Goal: Check status: Check status

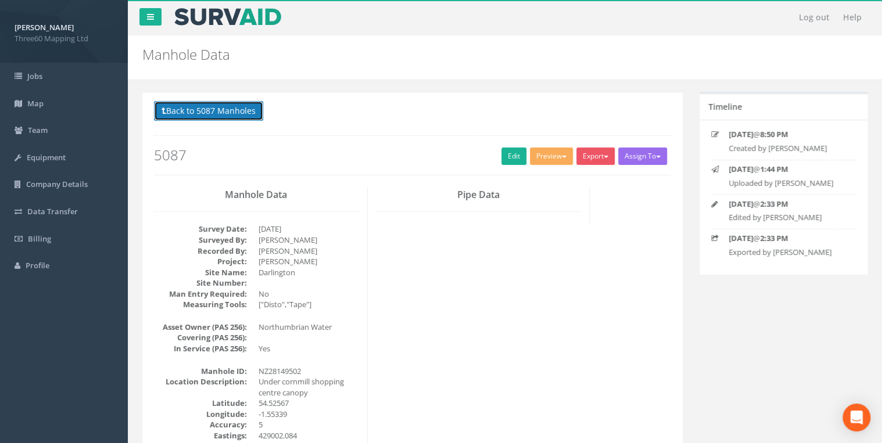
click at [180, 107] on button "Back to 5087 Manholes" at bounding box center [208, 111] width 109 height 20
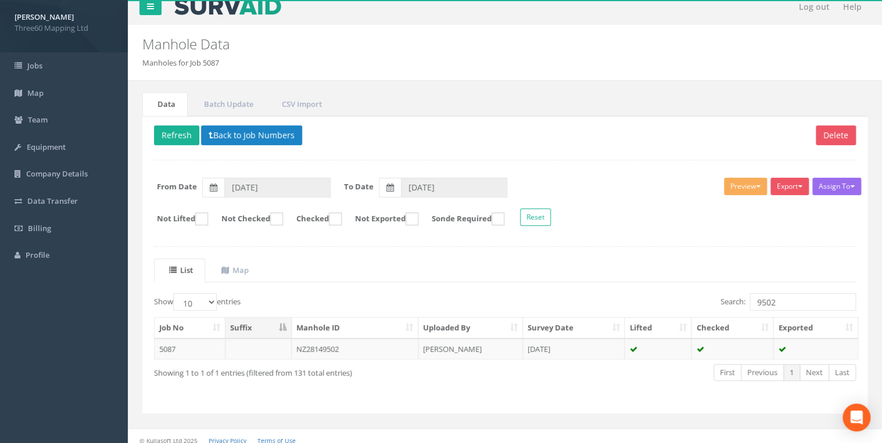
scroll to position [16, 0]
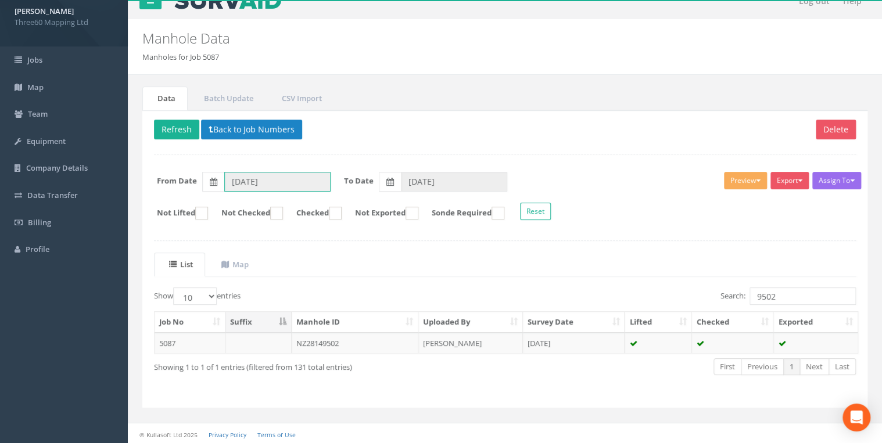
click at [288, 181] on input "[DATE]" at bounding box center [277, 182] width 106 height 20
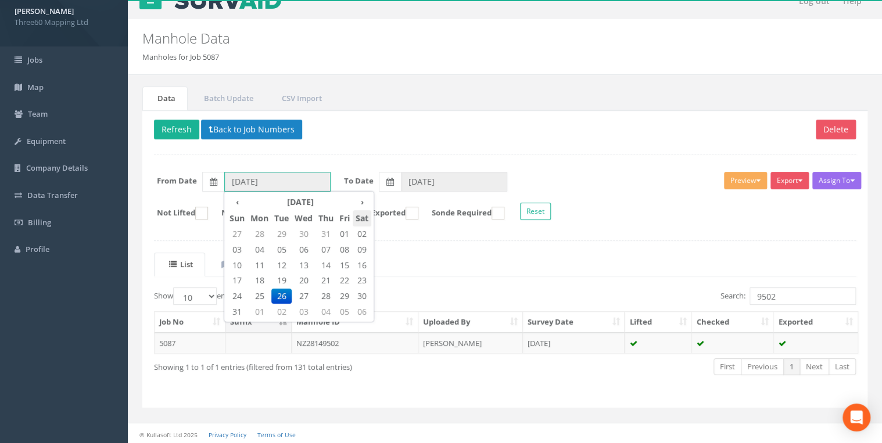
click at [364, 210] on th "Sat" at bounding box center [362, 218] width 19 height 16
click at [364, 202] on th "›" at bounding box center [362, 202] width 19 height 16
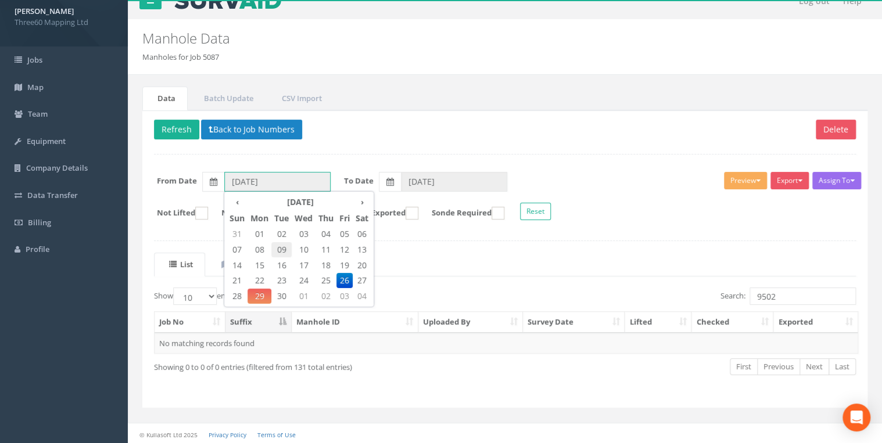
click at [282, 246] on span "09" at bounding box center [281, 249] width 20 height 15
type input "[DATE]"
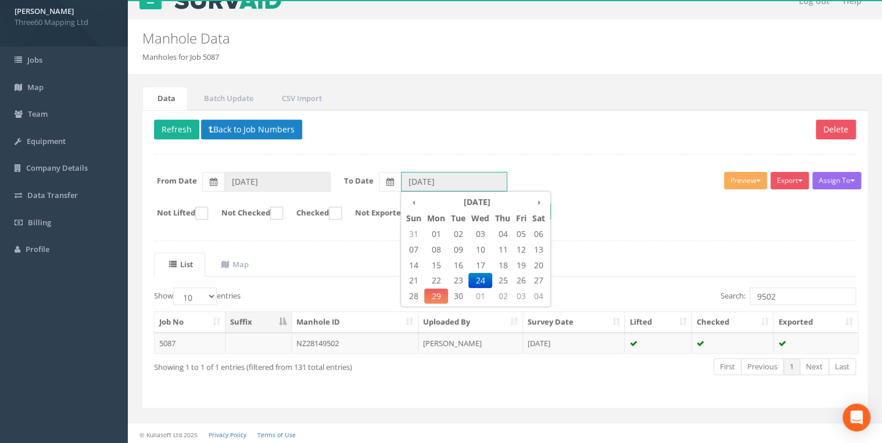
click at [423, 182] on input "[DATE]" at bounding box center [454, 182] width 106 height 20
click at [479, 249] on span "10" at bounding box center [480, 249] width 24 height 15
type input "[DATE]"
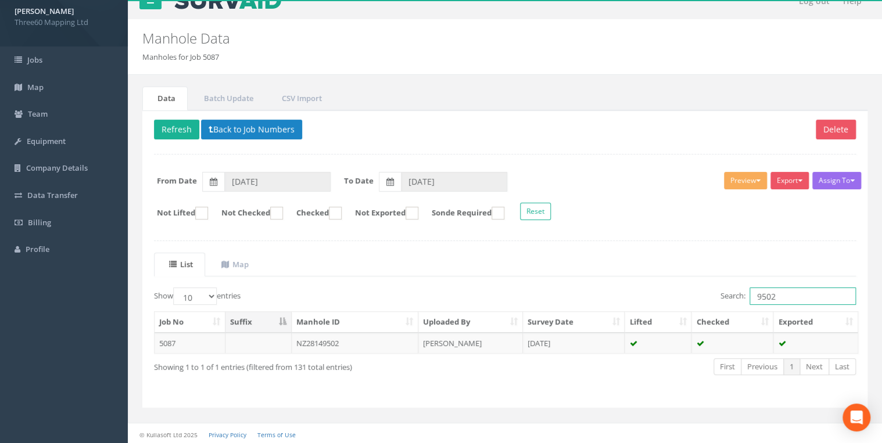
drag, startPoint x: 685, startPoint y: 307, endPoint x: 668, endPoint y: 309, distance: 17.0
click at [668, 309] on div "Show 10 25 50 100 entries Search: 9502 Job No Suffix Manhole ID Uploaded By Sur…" at bounding box center [505, 342] width 702 height 109
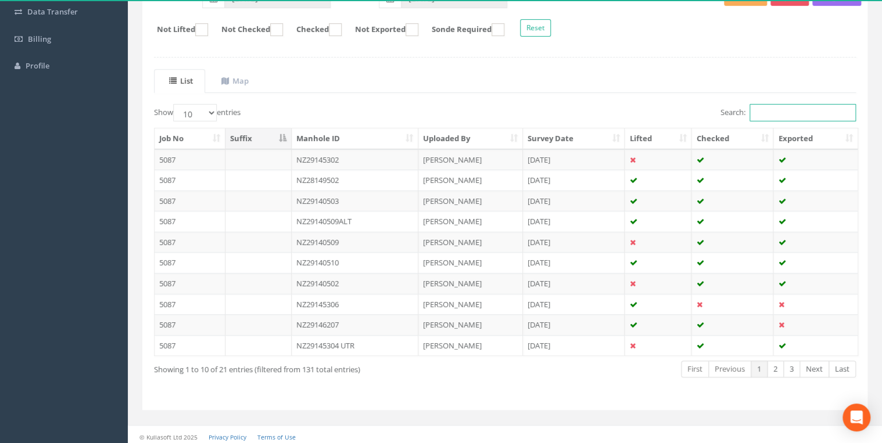
scroll to position [202, 0]
click at [317, 196] on td "NZ29140503" at bounding box center [355, 199] width 127 height 21
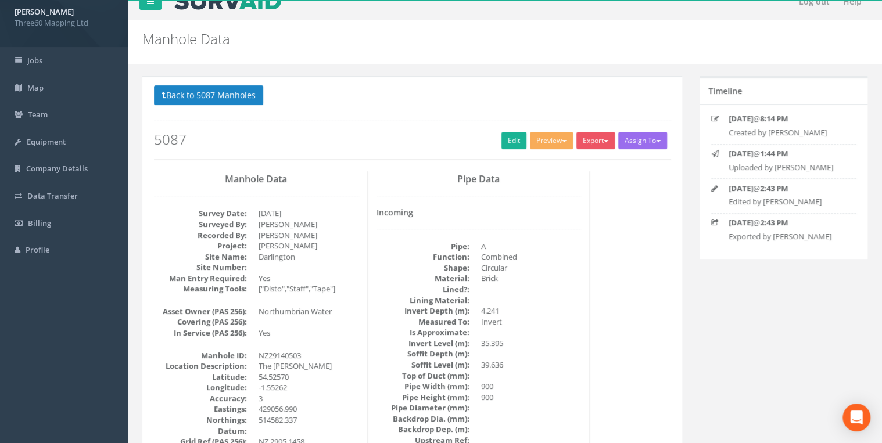
scroll to position [0, 0]
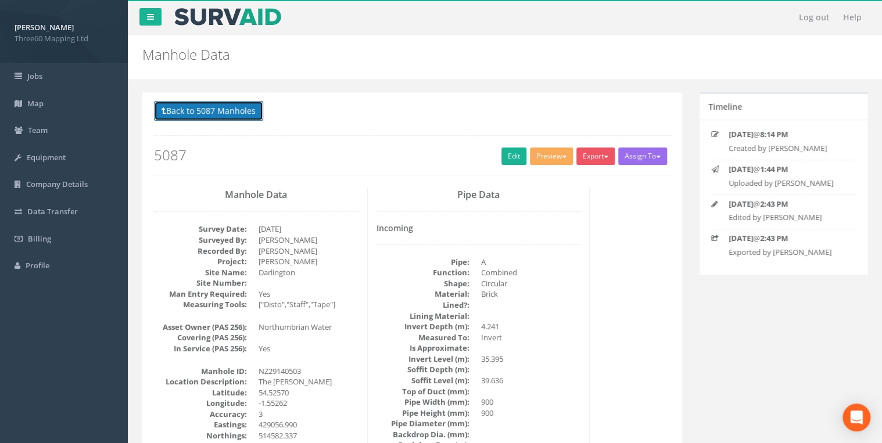
click at [252, 102] on button "Back to 5087 Manholes" at bounding box center [208, 111] width 109 height 20
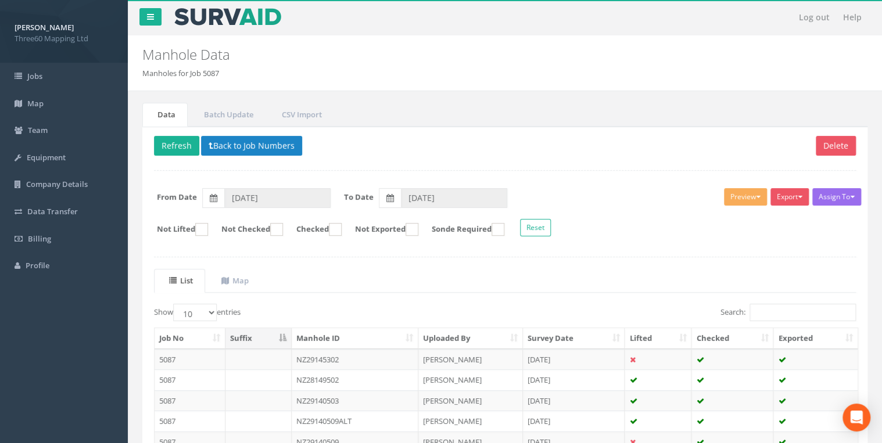
scroll to position [202, 0]
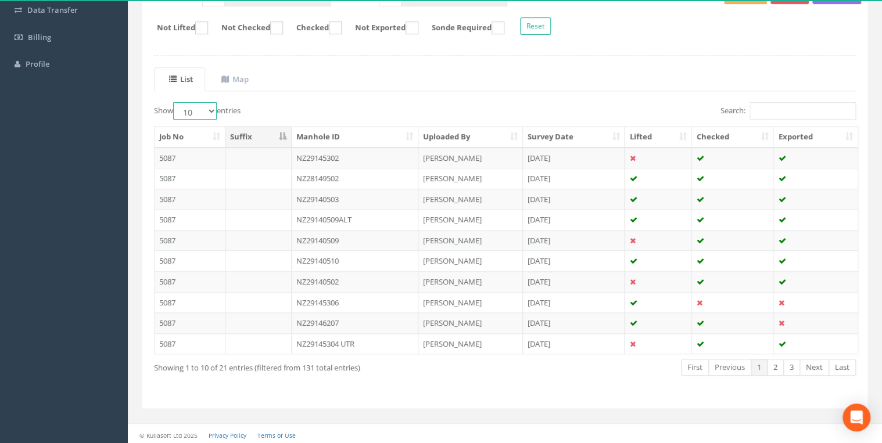
click at [214, 108] on select "10 25 50 100" at bounding box center [195, 110] width 44 height 17
select select "25"
click at [175, 102] on select "10 25 50 100" at bounding box center [195, 110] width 44 height 17
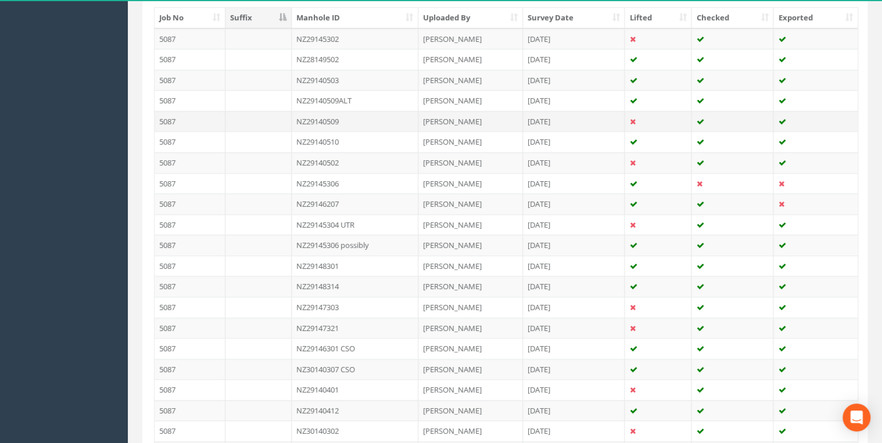
scroll to position [303, 0]
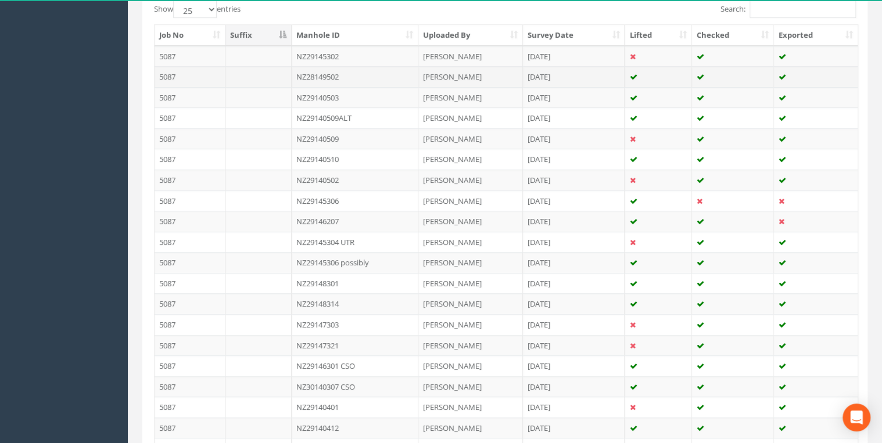
click at [339, 76] on td "NZ28149502" at bounding box center [355, 76] width 127 height 21
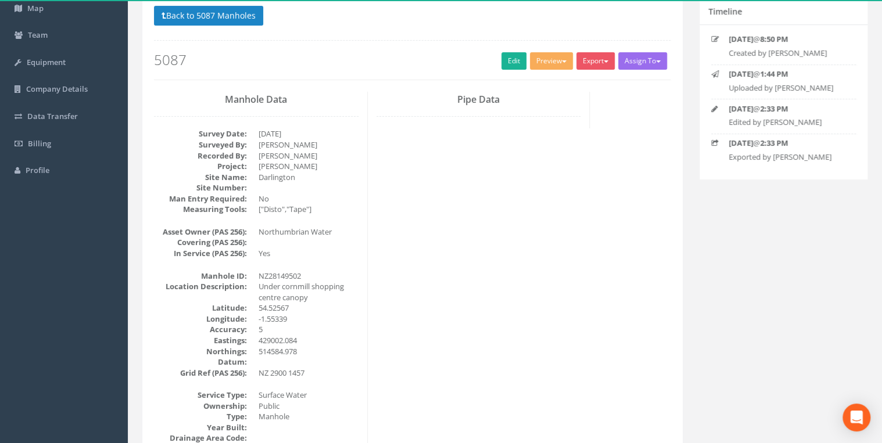
scroll to position [0, 0]
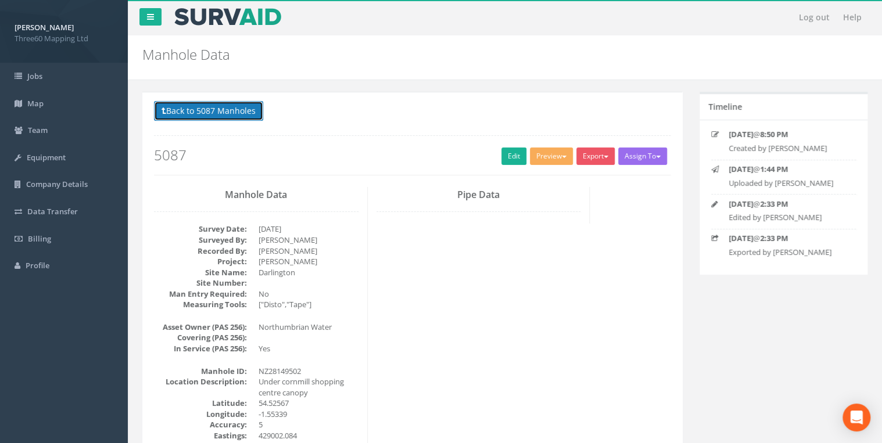
click at [227, 109] on button "Back to 5087 Manholes" at bounding box center [208, 111] width 109 height 20
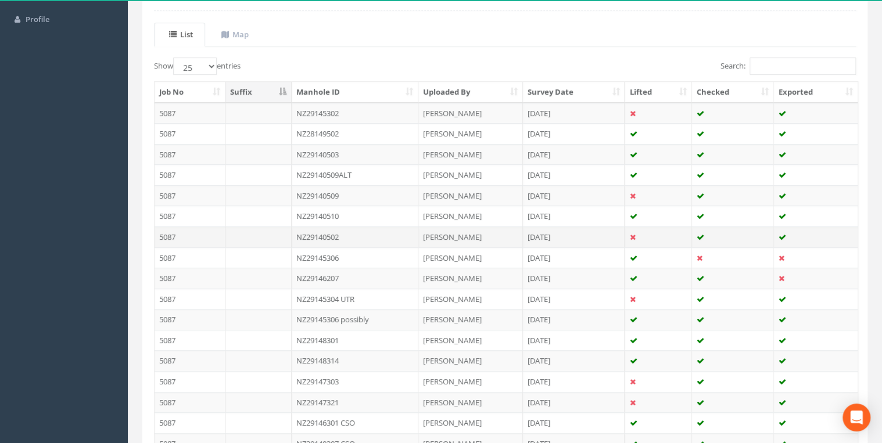
scroll to position [248, 0]
